Goal: Task Accomplishment & Management: Use online tool/utility

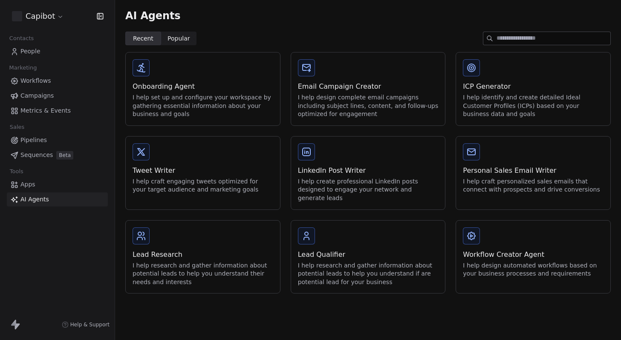
click at [473, 228] on div "How likely are you to recommend Swipe One to others? 0 1 2 3 4 5 6 7 8 9 10 Not…" at bounding box center [310, 170] width 621 height 340
click at [497, 190] on div "I help craft personalized sales emails that connect with prospects and drive co…" at bounding box center [533, 185] width 141 height 17
click at [490, 261] on div "I help design automated workflows based on your business processes and requirem…" at bounding box center [533, 269] width 141 height 17
click at [486, 251] on div "Workflow Creator Agent I help design automated workflows based on your business…" at bounding box center [533, 263] width 141 height 29
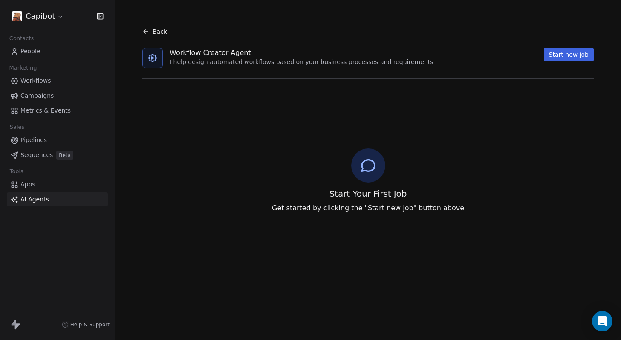
click at [151, 31] on div "Back" at bounding box center [154, 31] width 25 height 9
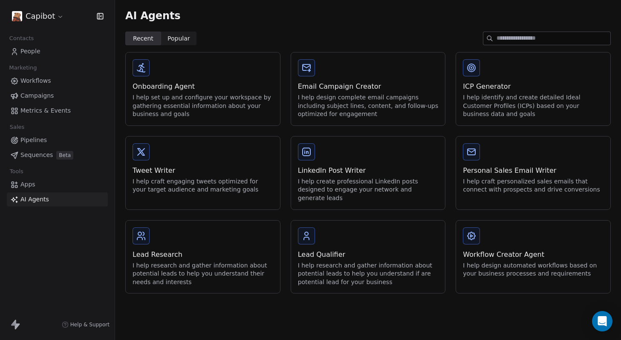
click at [199, 222] on div "Lead Research I help research and gather information about potential leads to h…" at bounding box center [203, 256] width 154 height 73
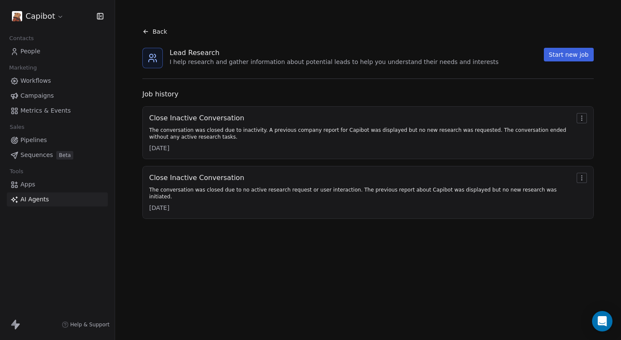
click at [215, 159] on div "Close Inactive Conversation The conversation was closed due to inactivity. A pr…" at bounding box center [367, 162] width 451 height 112
click at [154, 28] on span "Back" at bounding box center [160, 31] width 14 height 9
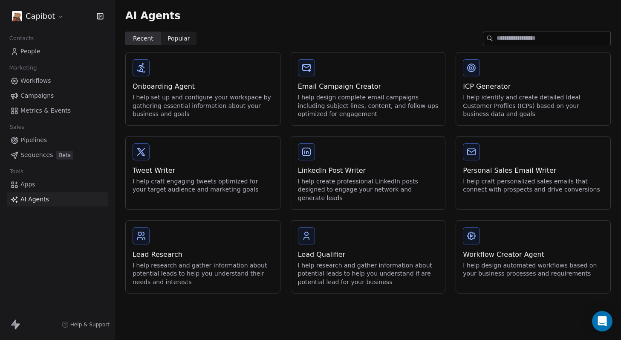
click at [51, 185] on link "Apps" at bounding box center [57, 184] width 101 height 14
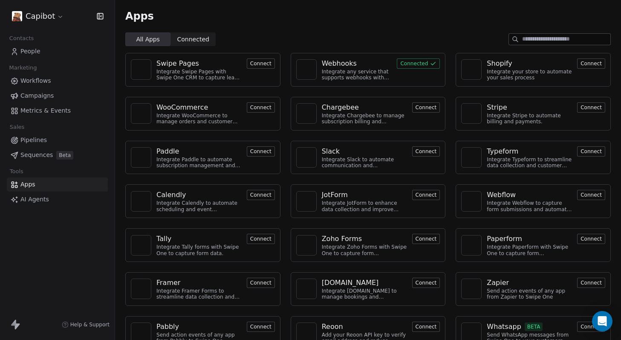
scroll to position [16, 0]
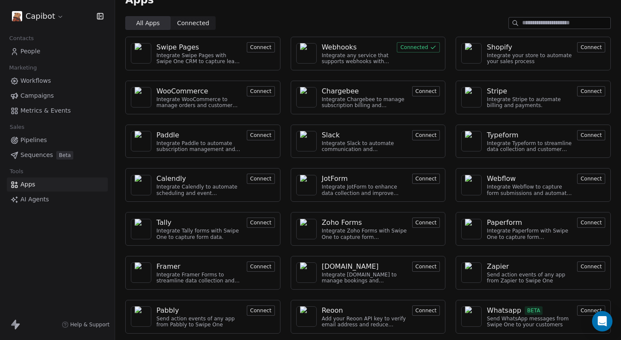
click at [424, 220] on button "Connect" at bounding box center [426, 222] width 28 height 10
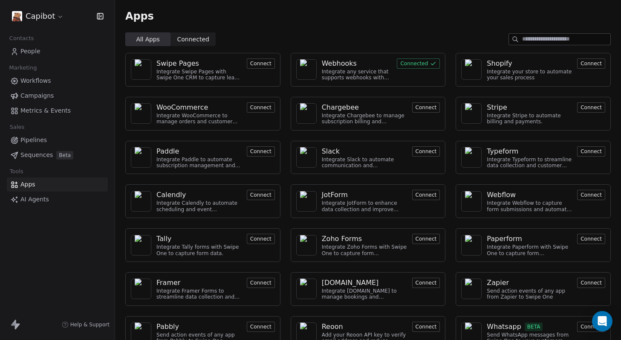
click at [255, 106] on button "Connect" at bounding box center [261, 107] width 28 height 10
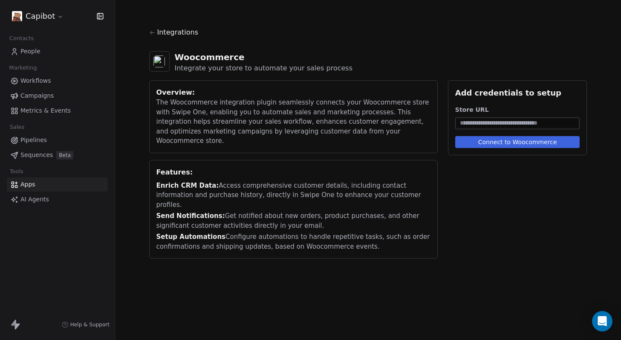
click at [156, 35] on div "Integrations" at bounding box center [368, 35] width 438 height 17
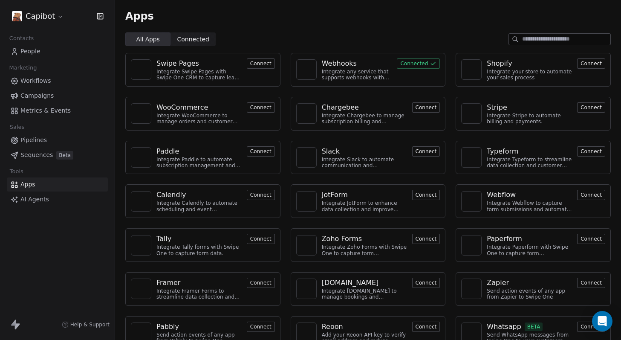
scroll to position [16, 0]
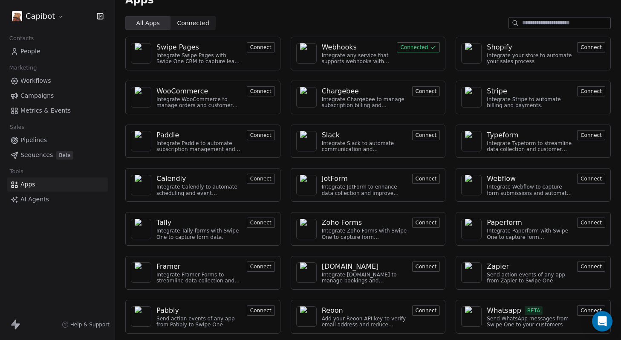
click at [426, 308] on button "Connect" at bounding box center [426, 310] width 28 height 10
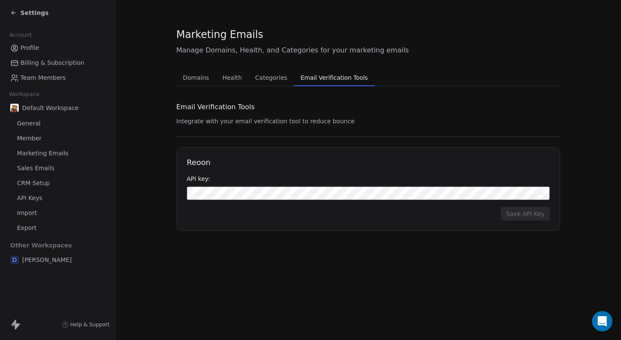
click at [264, 83] on span "Categories" at bounding box center [271, 78] width 39 height 12
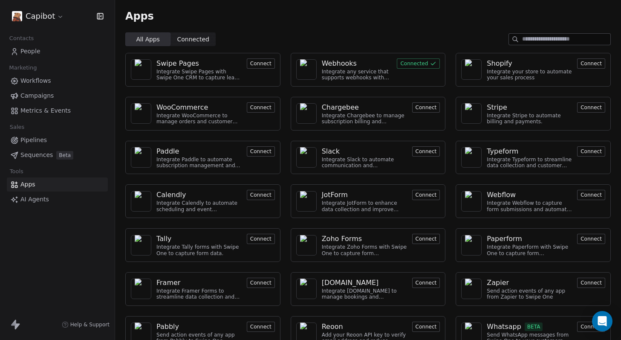
click at [34, 156] on span "Sequences" at bounding box center [36, 154] width 32 height 9
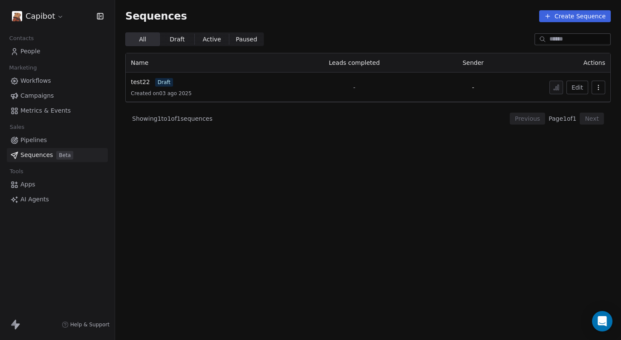
click at [584, 15] on button "Create Sequence" at bounding box center [575, 16] width 72 height 12
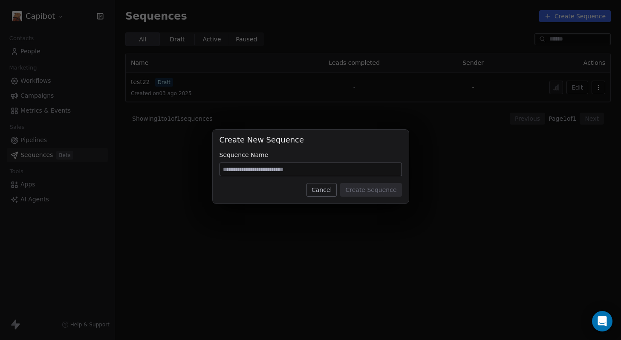
click at [359, 170] on input at bounding box center [311, 169] width 182 height 13
type input "**"
click at [358, 198] on div "Create New Sequence Sequence Name ** Cancel Create Sequence" at bounding box center [311, 167] width 196 height 74
click at [365, 193] on button "Create Sequence" at bounding box center [370, 190] width 61 height 14
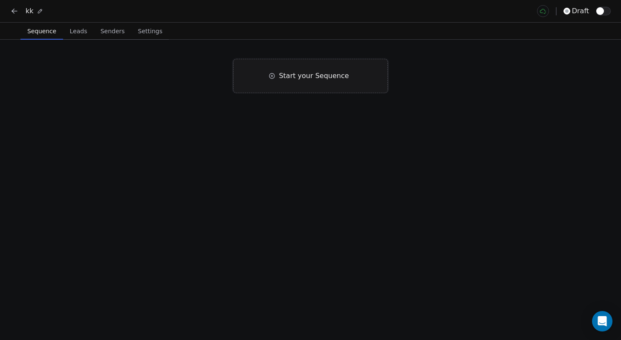
click at [326, 81] on div "Start your Sequence" at bounding box center [310, 76] width 155 height 34
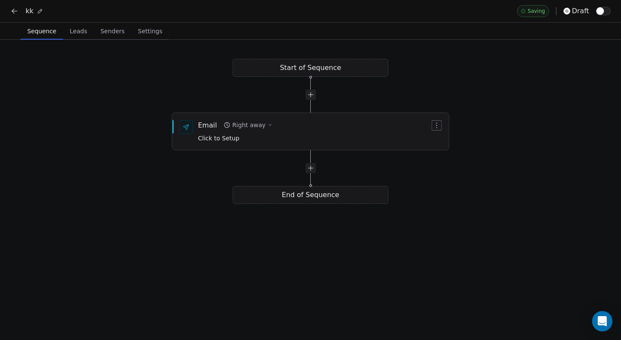
click at [311, 125] on div "Email Right away Click to Setup" at bounding box center [314, 131] width 232 height 22
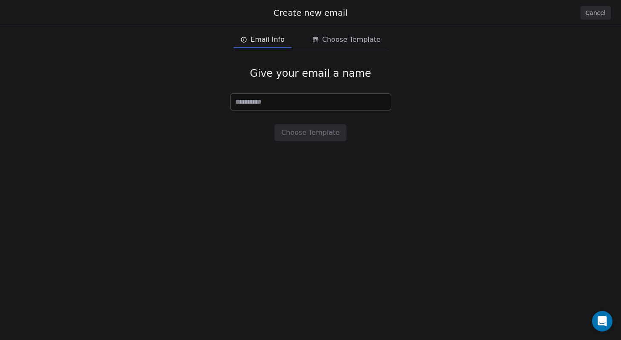
click at [317, 105] on input at bounding box center [311, 102] width 160 height 16
type input "*"
type input "****"
click at [322, 135] on button "Choose Template" at bounding box center [310, 132] width 72 height 17
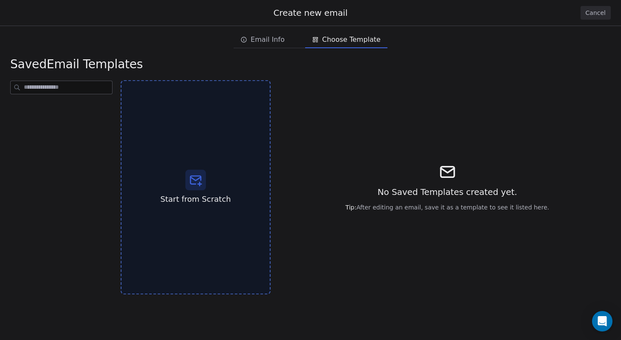
click at [208, 192] on div "Start from Scratch" at bounding box center [196, 187] width 150 height 214
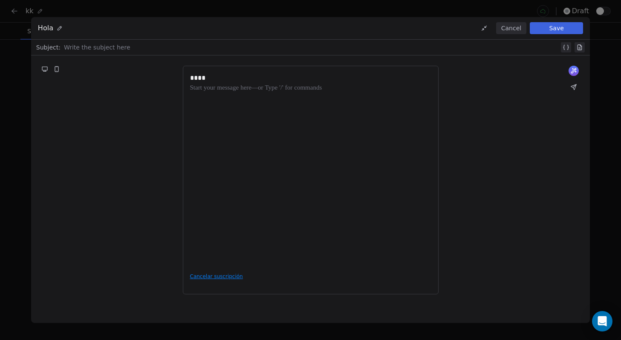
click at [544, 31] on button "Save" at bounding box center [556, 28] width 53 height 12
click at [344, 47] on div at bounding box center [311, 47] width 495 height 10
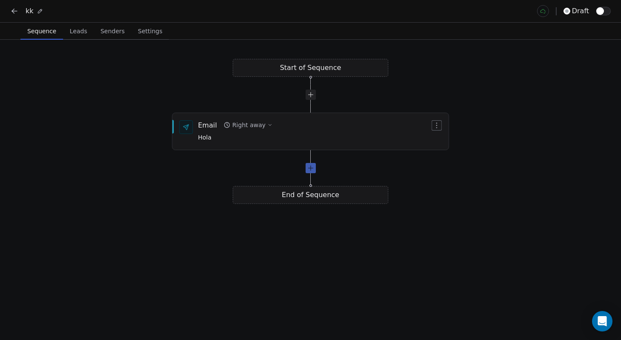
click at [308, 168] on div at bounding box center [311, 168] width 10 height 10
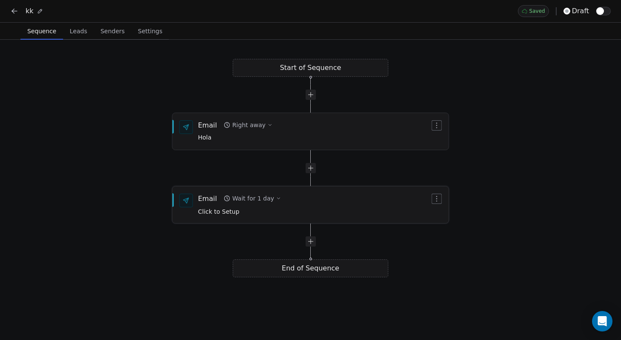
click at [302, 205] on div "Email Wait for 1 day Click to Setup" at bounding box center [314, 204] width 232 height 22
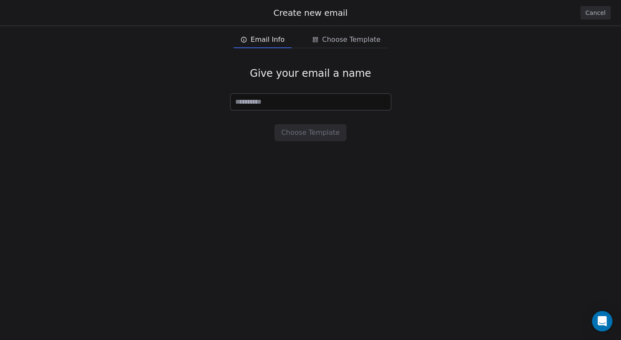
click at [604, 11] on button "Cancel" at bounding box center [595, 13] width 30 height 14
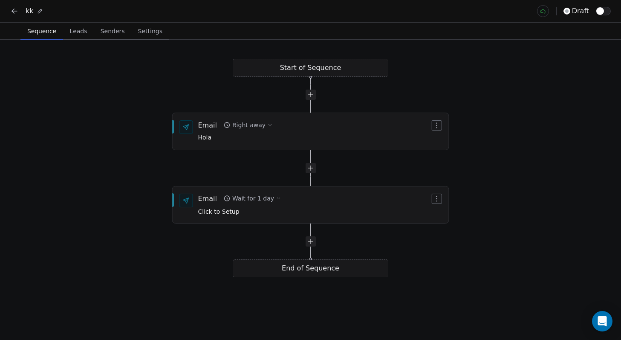
click at [87, 40] on div "Start of Sequence Email Right away Hola End of Sequence Email Wait for 1 day Cl…" at bounding box center [310, 190] width 621 height 300
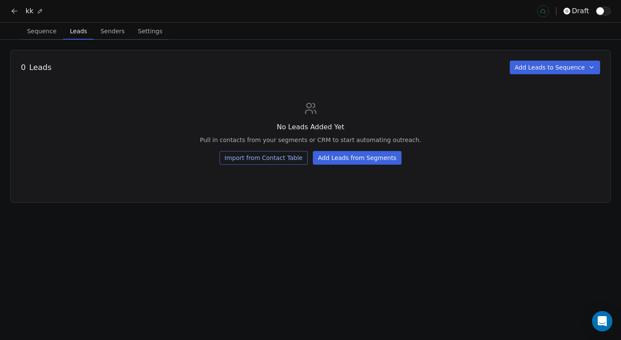
click at [78, 34] on span "Leads" at bounding box center [78, 31] width 24 height 12
click at [104, 29] on span "Senders" at bounding box center [112, 31] width 31 height 12
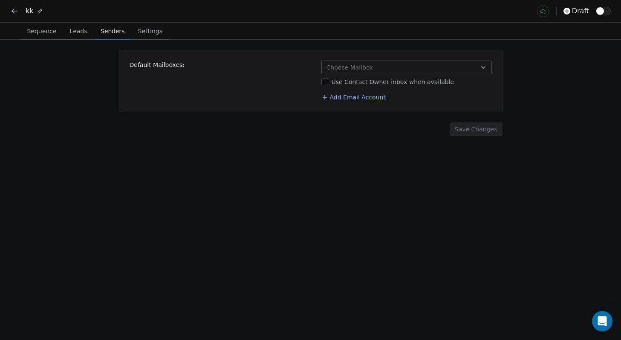
click at [15, 10] on icon at bounding box center [14, 11] width 9 height 9
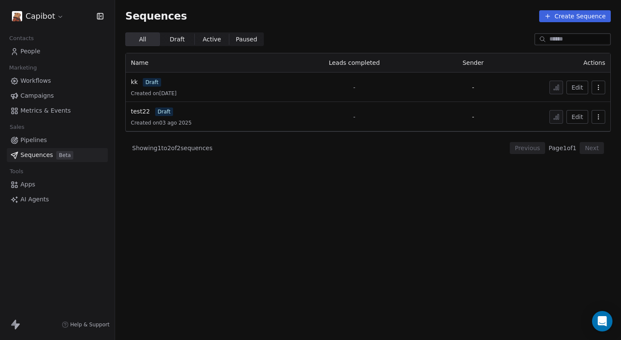
click at [29, 139] on span "Pipelines" at bounding box center [33, 139] width 26 height 9
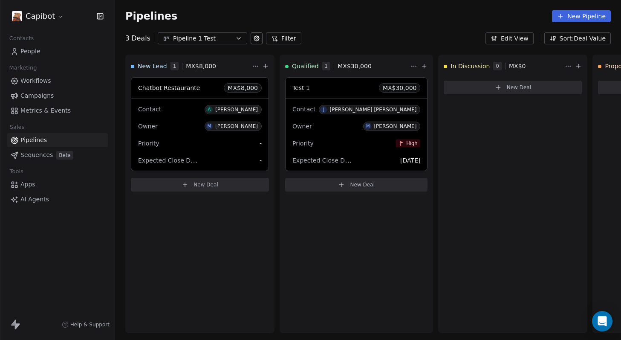
click at [336, 17] on div "Pipelines New Pipeline" at bounding box center [367, 16] width 485 height 12
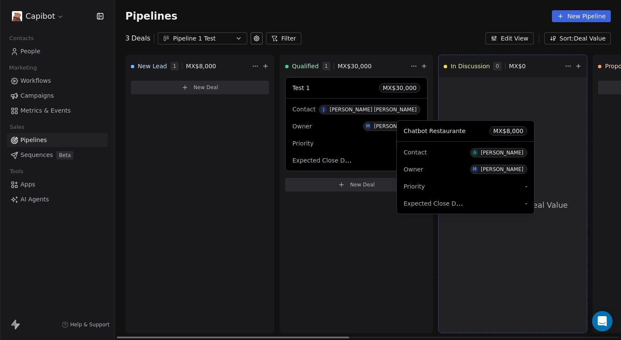
drag, startPoint x: 231, startPoint y: 125, endPoint x: 496, endPoint y: 168, distance: 268.9
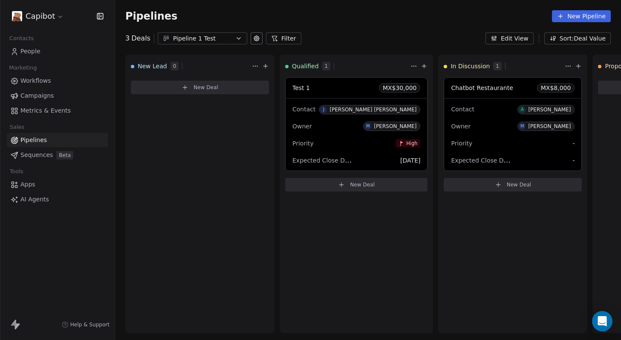
click at [58, 108] on span "Metrics & Events" at bounding box center [45, 110] width 50 height 9
click at [52, 108] on span "Metrics & Events" at bounding box center [45, 110] width 50 height 9
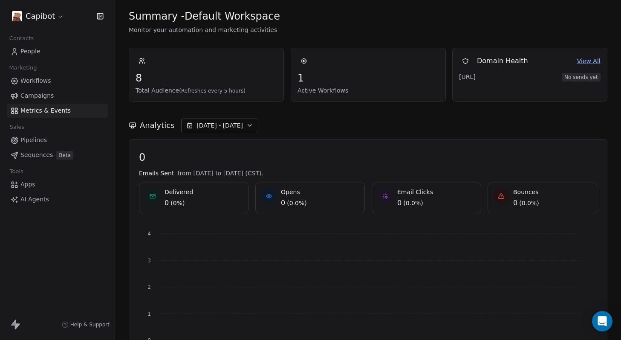
click at [48, 96] on span "Campaigns" at bounding box center [36, 95] width 33 height 9
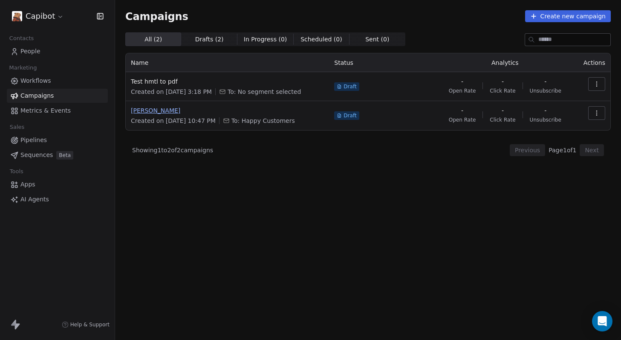
click at [219, 112] on span "Bienvenida" at bounding box center [227, 110] width 193 height 9
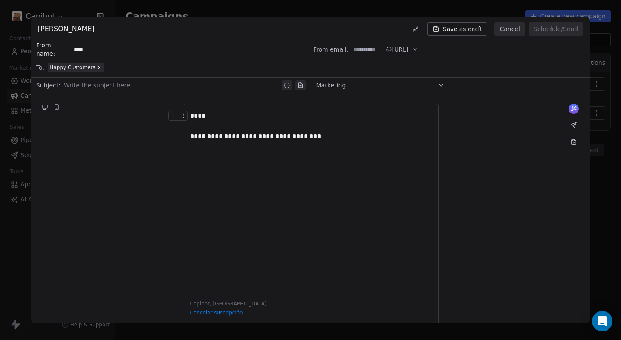
click at [513, 31] on button "Cancel" at bounding box center [509, 29] width 30 height 14
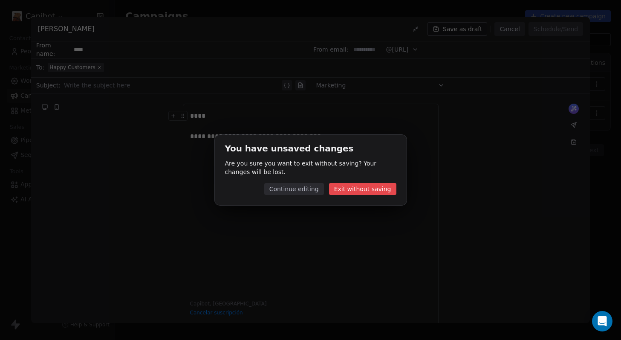
click at [378, 193] on button "Exit without saving" at bounding box center [362, 189] width 67 height 12
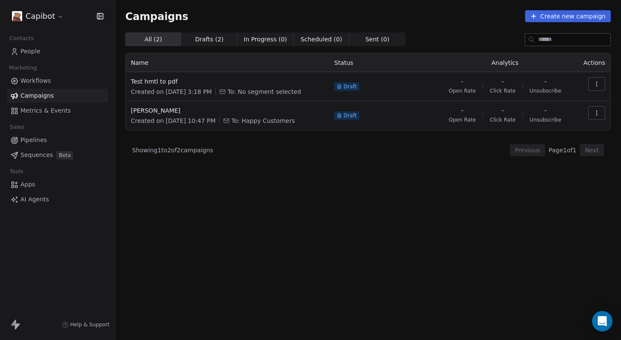
click at [43, 152] on span "Sequences" at bounding box center [36, 154] width 32 height 9
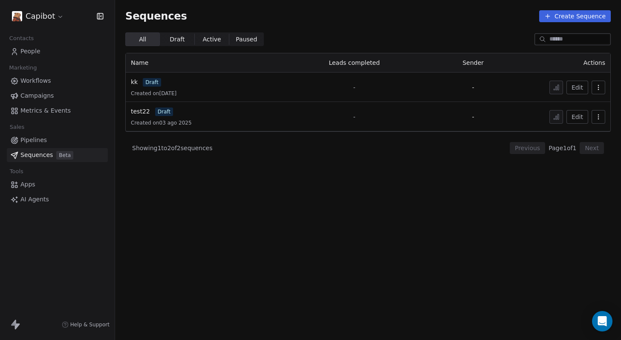
click at [208, 93] on div "Created on 12 oct 2025" at bounding box center [202, 93] width 142 height 7
click at [158, 86] on div "kk draft" at bounding box center [202, 82] width 142 height 9
click at [573, 86] on button "Edit" at bounding box center [577, 88] width 22 height 14
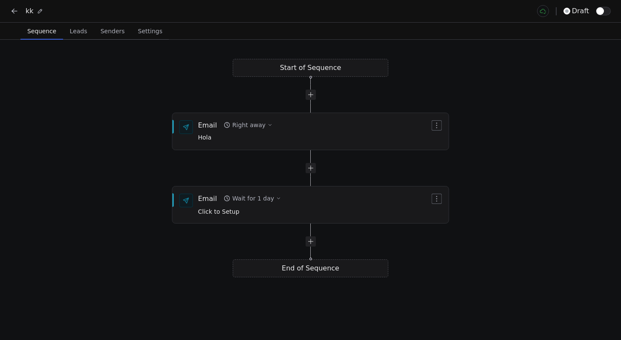
click at [307, 72] on div "Start of Sequence Email Right away Hola End of Sequence Email Wait for 1 day Cl…" at bounding box center [310, 190] width 621 height 300
click at [306, 68] on div "Start of Sequence Email Right away Hola End of Sequence Email Wait for 1 day Cl…" at bounding box center [310, 190] width 621 height 300
click at [308, 72] on div "Start of Sequence Email Right away Hola End of Sequence Email Wait for 1 day Cl…" at bounding box center [310, 190] width 621 height 300
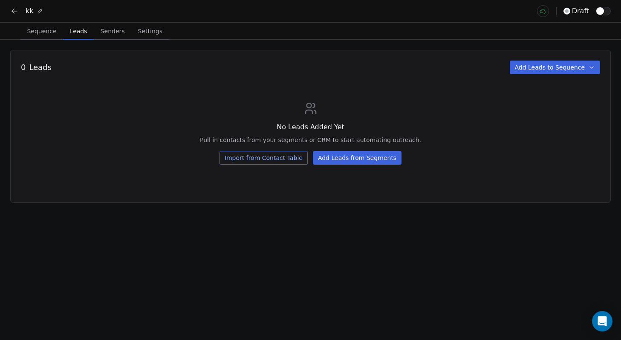
click at [80, 32] on span "Leads" at bounding box center [78, 31] width 24 height 12
click at [53, 31] on span "Sequence" at bounding box center [41, 31] width 36 height 12
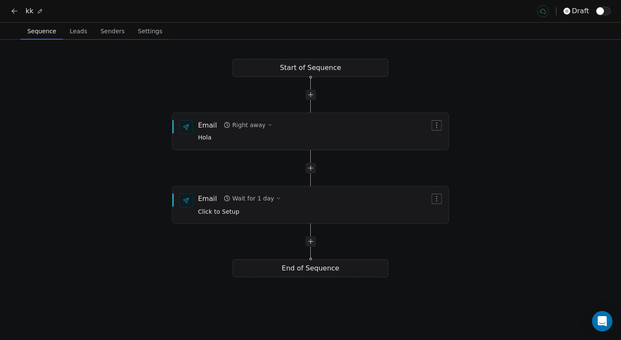
click at [341, 67] on div "Start of Sequence Email Right away Hola End of Sequence Email Wait for 1 day Cl…" at bounding box center [310, 190] width 621 height 300
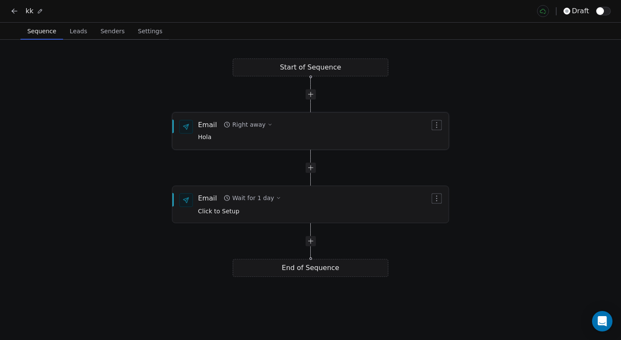
click at [372, 128] on div "Email Right away Hola" at bounding box center [314, 131] width 232 height 22
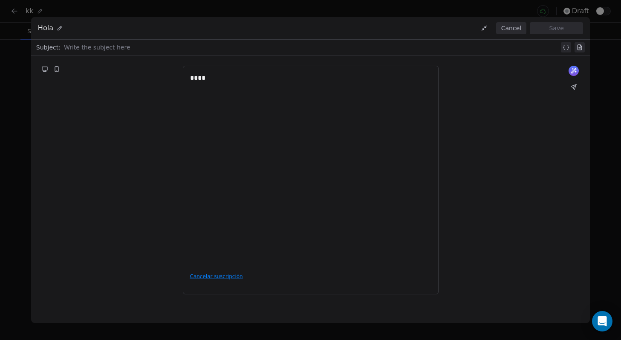
click at [603, 86] on div "Hola Cancel Save Subject: Write the subject here What would you like to create …" at bounding box center [310, 170] width 621 height 340
click at [521, 30] on button "Cancel" at bounding box center [511, 28] width 30 height 12
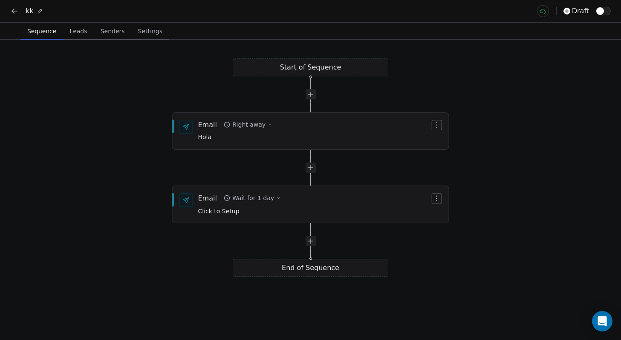
click at [84, 34] on span "Leads" at bounding box center [78, 31] width 24 height 12
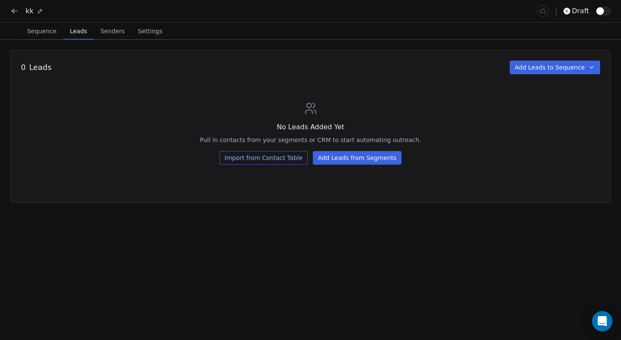
click at [106, 32] on span "Senders" at bounding box center [112, 31] width 31 height 12
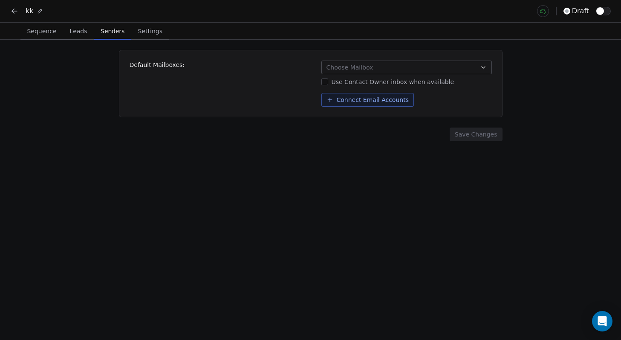
click at [337, 71] on span "Choose Mailbox" at bounding box center [349, 67] width 47 height 9
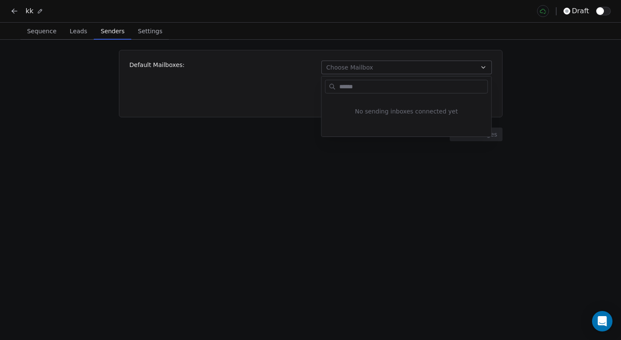
click at [263, 163] on html "kk draft Sequence Sequence Leads Leads Senders Senders Settings Settings Defaul…" at bounding box center [310, 170] width 621 height 340
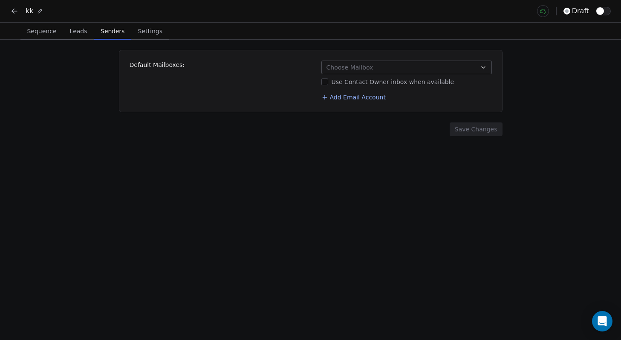
click at [144, 29] on span "Settings" at bounding box center [150, 31] width 31 height 12
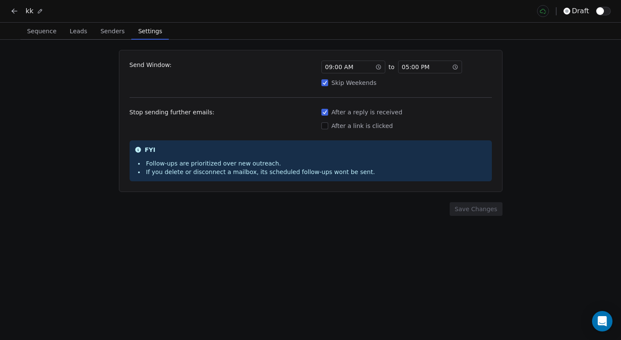
click at [106, 225] on div "Send Window: 09 : 00 AM to 05 : 00 PM Skip Weekends Stop sending further emails…" at bounding box center [310, 190] width 621 height 300
click at [517, 63] on div "Send Window: 09 : 00 AM to 05 : 00 PM Skip Weekends Stop sending further emails…" at bounding box center [310, 190] width 621 height 300
click at [52, 123] on div "Send Window: 09 : 00 AM to 05 : 00 PM Skip Weekends Stop sending further emails…" at bounding box center [310, 190] width 621 height 300
click at [101, 29] on span "Senders" at bounding box center [112, 31] width 31 height 12
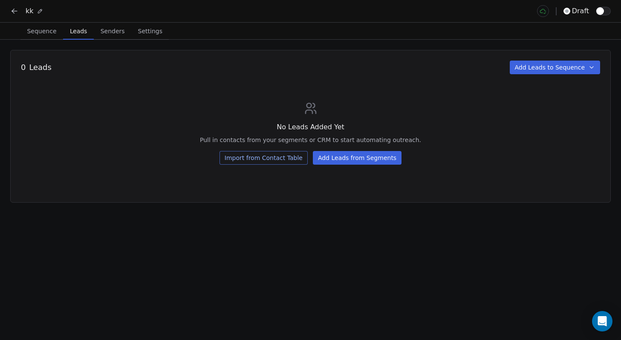
click at [86, 29] on span "Leads" at bounding box center [78, 31] width 24 height 12
click at [61, 34] on button "Sequence Sequence" at bounding box center [41, 31] width 43 height 17
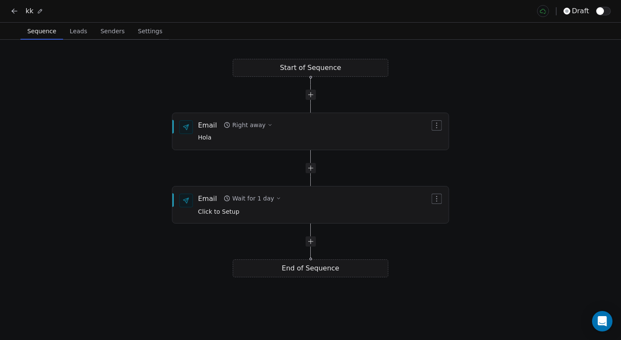
click at [12, 13] on icon at bounding box center [14, 11] width 9 height 9
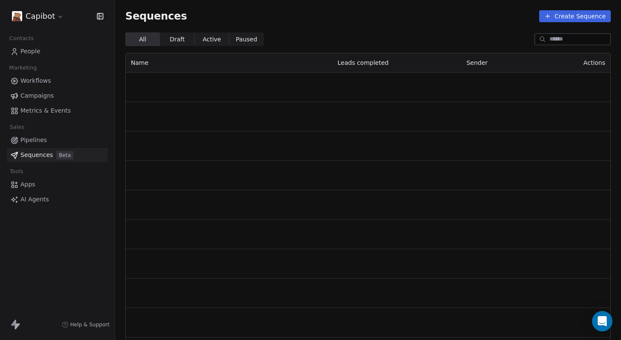
click at [40, 85] on span "Workflows" at bounding box center [35, 80] width 31 height 9
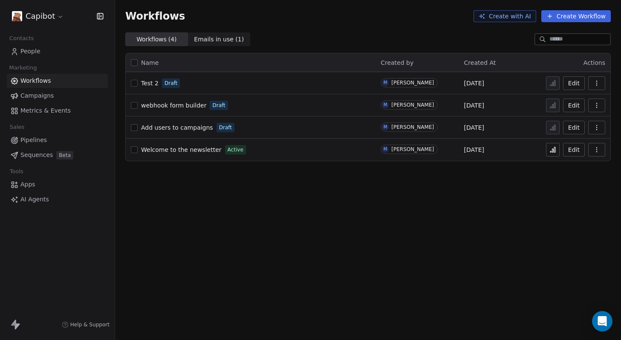
click at [561, 16] on button "Create Workflow" at bounding box center [575, 16] width 69 height 12
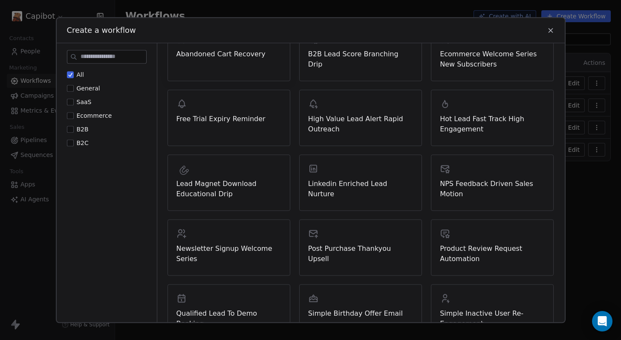
scroll to position [278, 0]
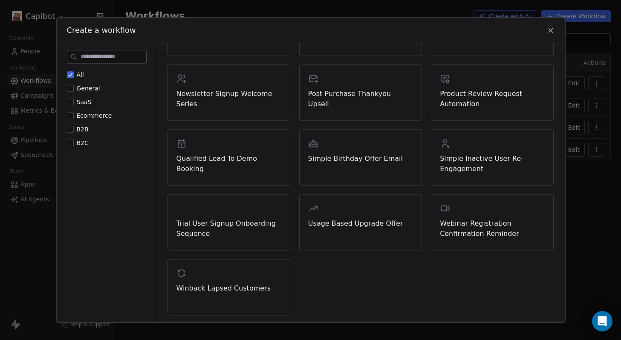
click at [229, 230] on span "Trial User Signup Onboarding Sequence" at bounding box center [228, 228] width 105 height 20
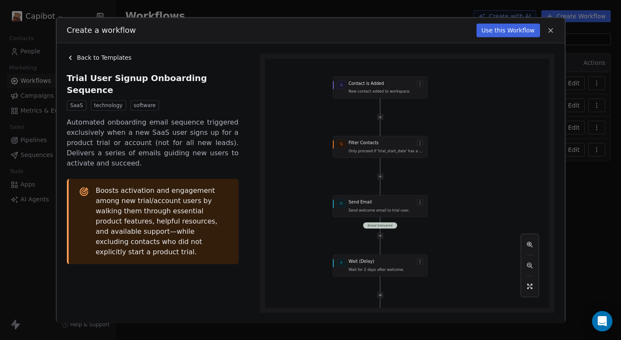
click at [72, 59] on icon at bounding box center [70, 57] width 7 height 7
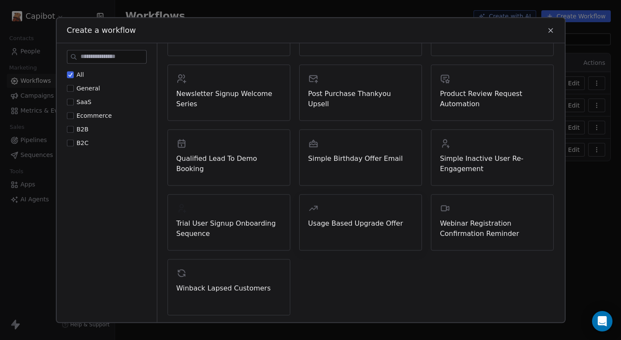
scroll to position [270, 0]
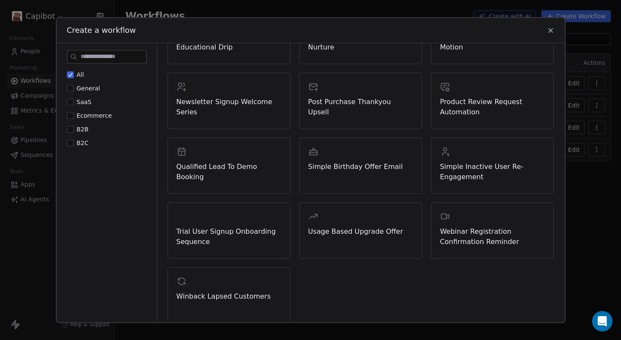
click at [270, 294] on span "Winback Lapsed Customers" at bounding box center [228, 296] width 105 height 10
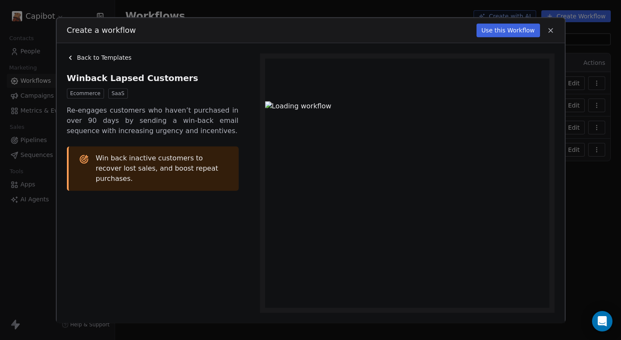
click at [72, 59] on icon at bounding box center [70, 57] width 7 height 7
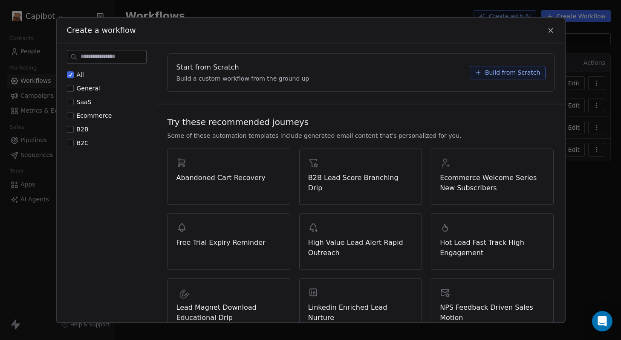
scroll to position [22, 0]
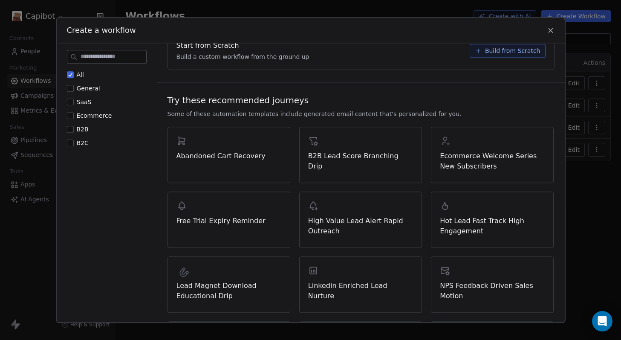
click at [469, 219] on span "Hot Lead Fast Track High Engagement" at bounding box center [492, 226] width 105 height 20
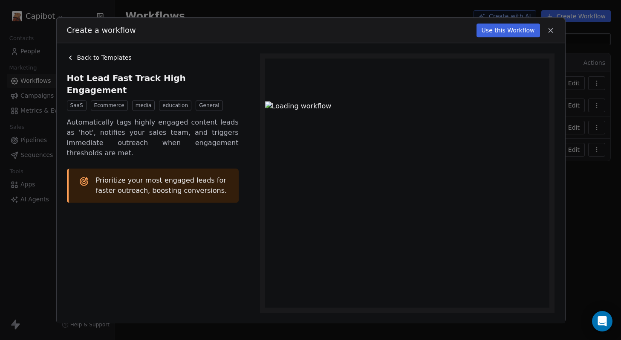
click at [549, 28] on icon at bounding box center [551, 30] width 8 height 8
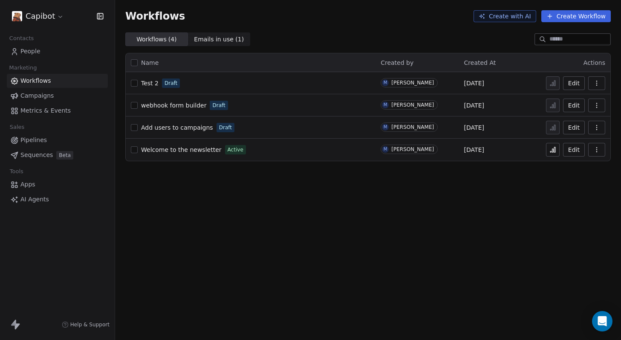
click at [565, 19] on button "Create Workflow" at bounding box center [575, 16] width 69 height 12
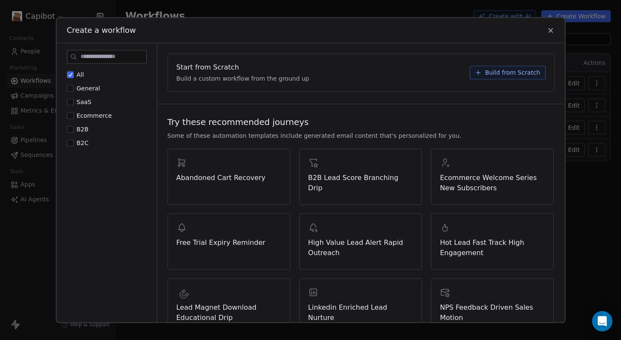
click at [552, 30] on icon at bounding box center [551, 30] width 8 height 8
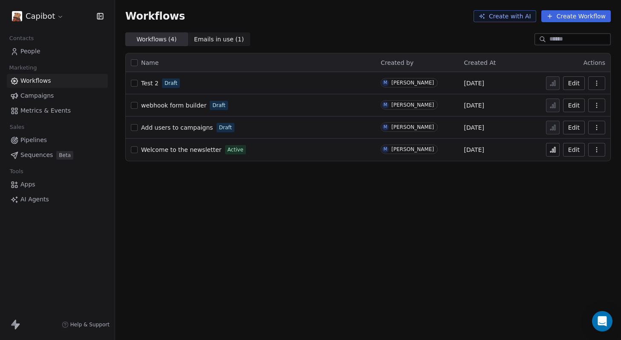
click at [521, 14] on button "Create with AI" at bounding box center [504, 16] width 63 height 12
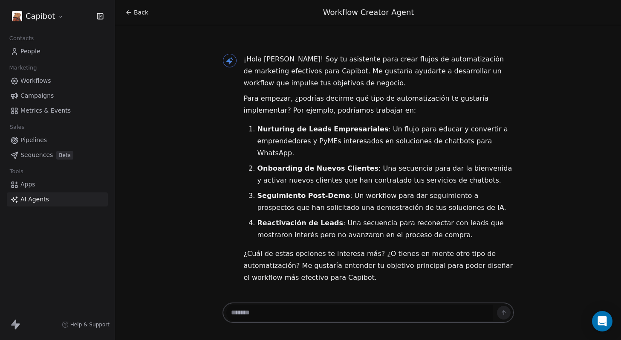
click at [129, 14] on icon at bounding box center [128, 12] width 7 height 7
click at [131, 15] on icon at bounding box center [128, 12] width 7 height 7
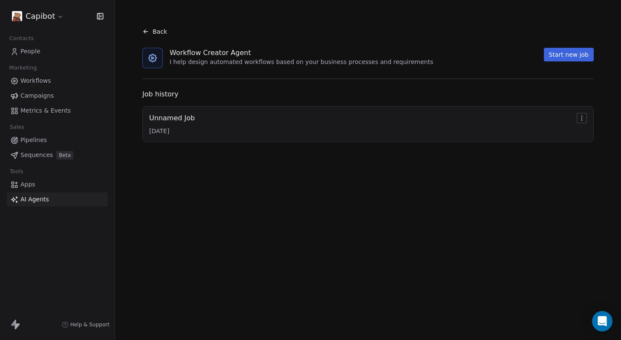
click at [146, 35] on div "Back" at bounding box center [154, 31] width 25 height 9
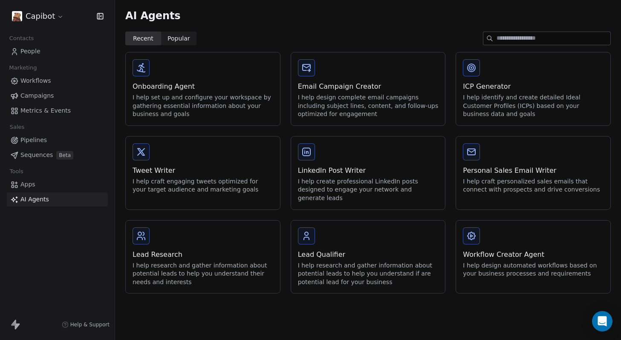
click at [48, 81] on span "Workflows" at bounding box center [35, 80] width 31 height 9
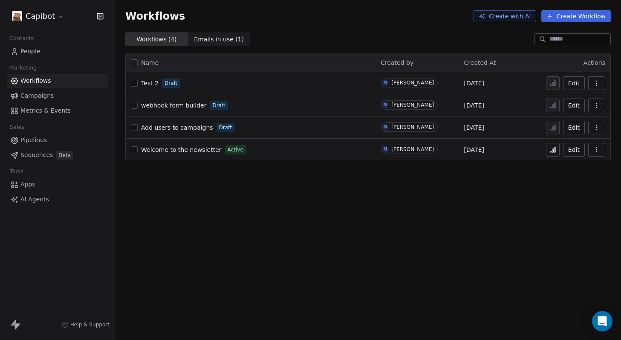
click at [561, 18] on button "Create Workflow" at bounding box center [575, 16] width 69 height 12
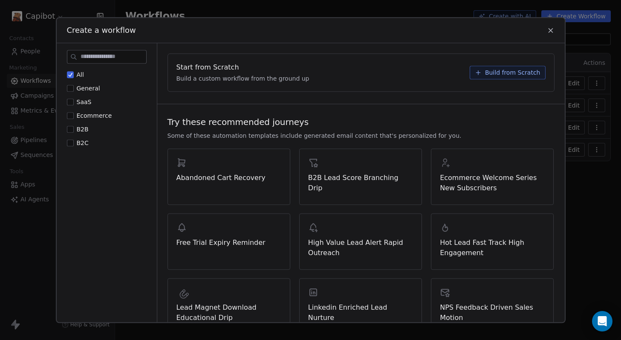
click at [512, 76] on span "Build from Scratch" at bounding box center [512, 72] width 55 height 9
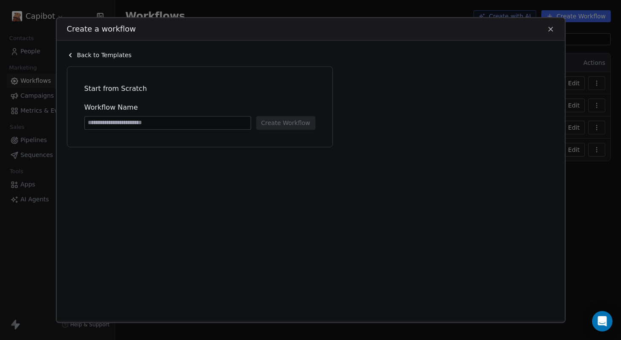
click at [233, 118] on input at bounding box center [168, 122] width 166 height 13
type input "***"
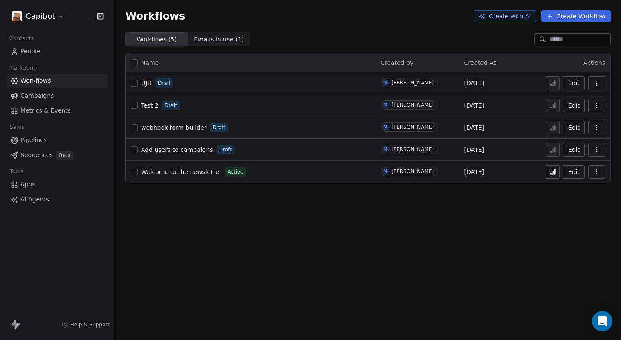
click at [75, 81] on link "Workflows" at bounding box center [57, 81] width 101 height 14
click at [561, 15] on button "Create Workflow" at bounding box center [575, 16] width 69 height 12
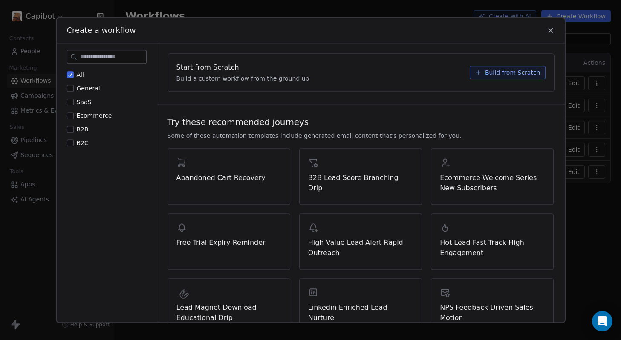
click at [501, 72] on span "Build from Scratch" at bounding box center [512, 72] width 55 height 9
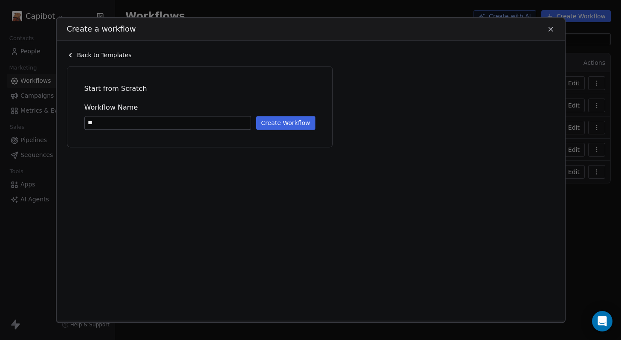
type input "**"
